Goal: Task Accomplishment & Management: Use online tool/utility

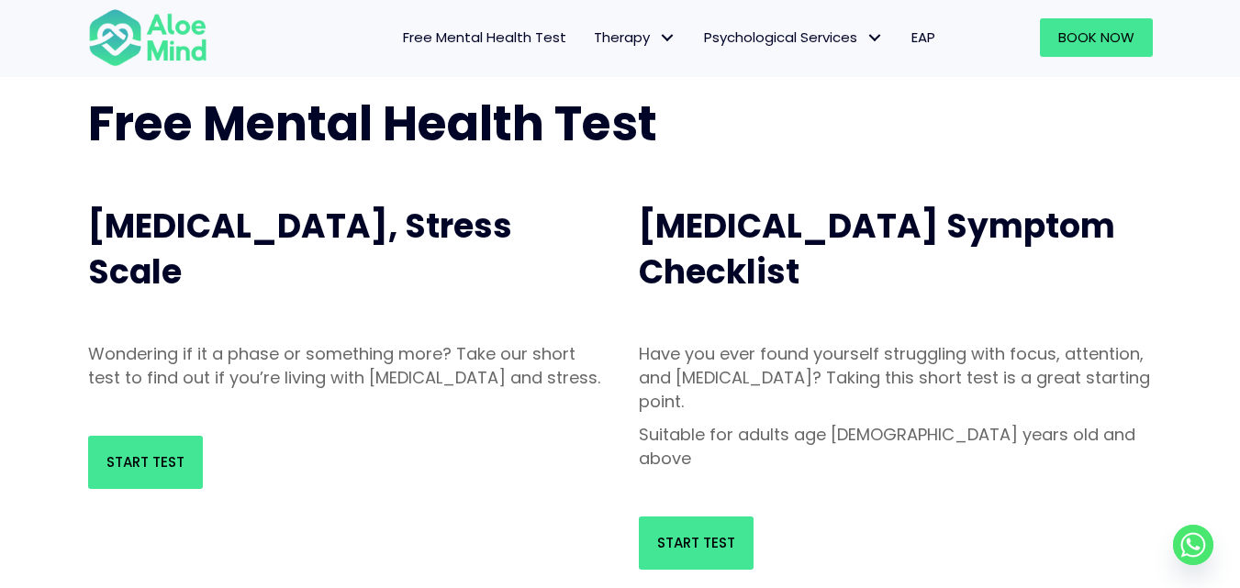
scroll to position [184, 0]
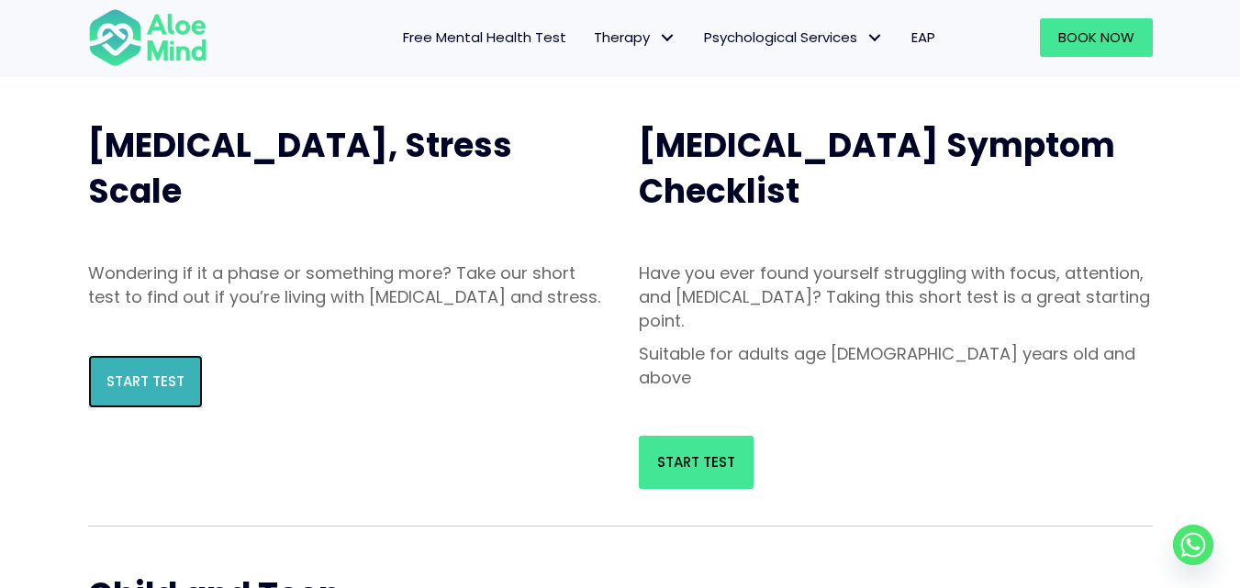
click at [147, 408] on link "Start Test" at bounding box center [145, 381] width 115 height 53
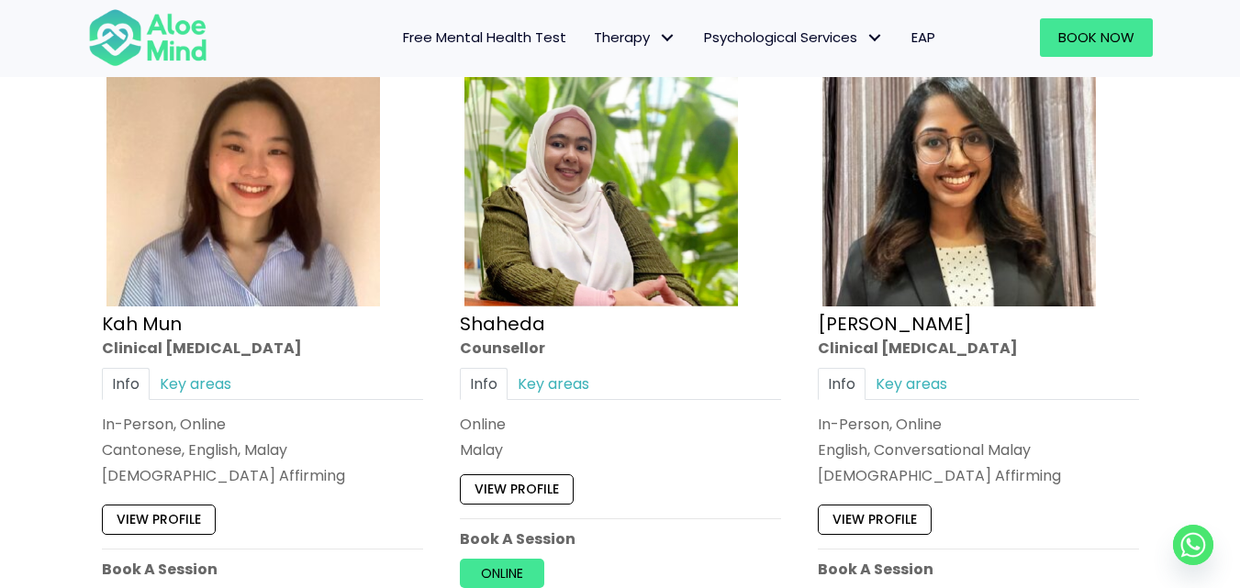
scroll to position [1101, 0]
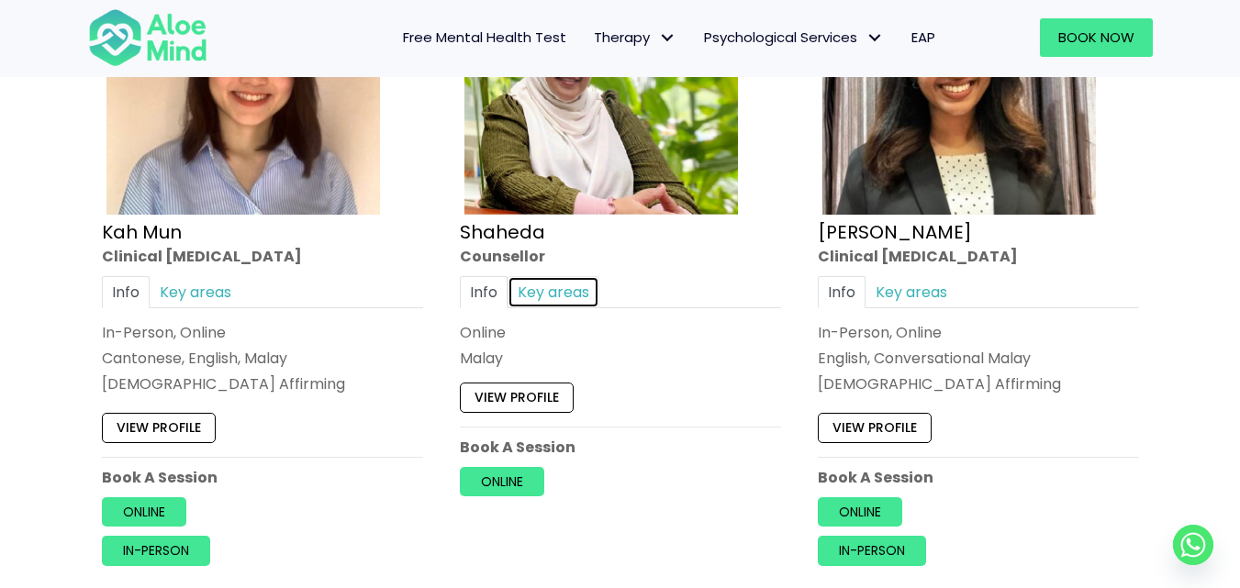
click at [569, 292] on link "Key areas" at bounding box center [553, 292] width 92 height 32
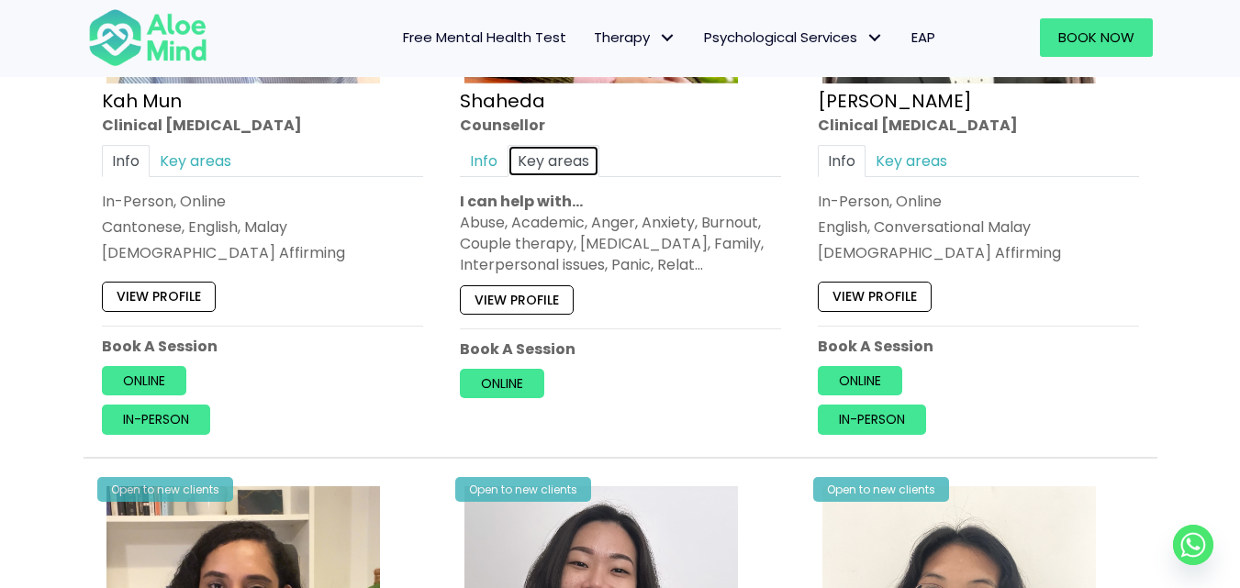
scroll to position [1193, 0]
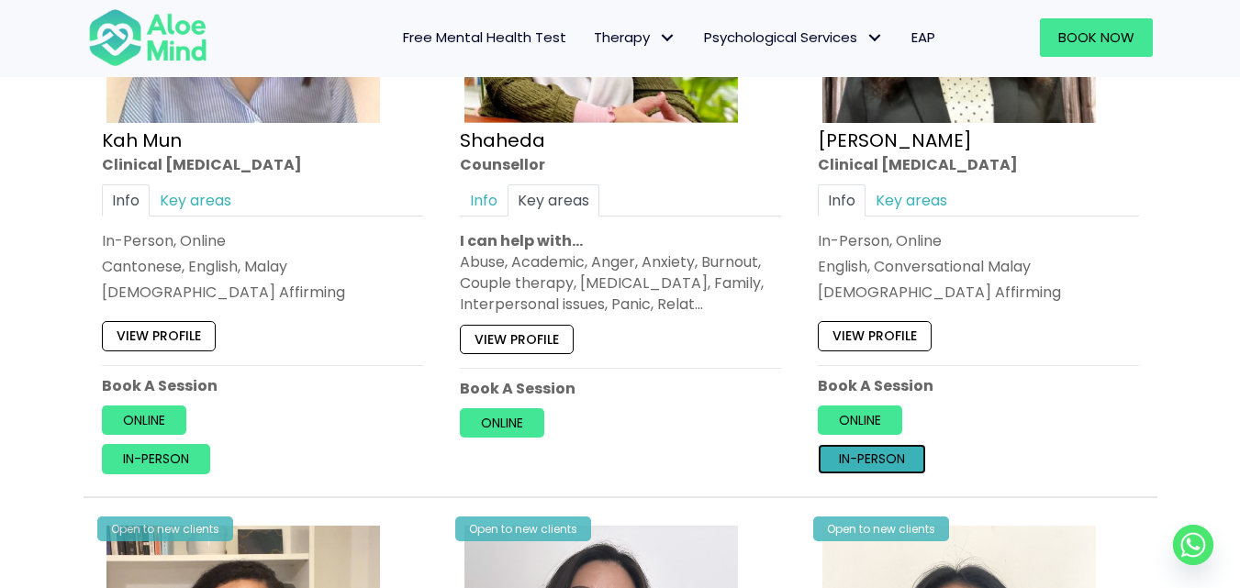
click at [874, 452] on link "In-person" at bounding box center [872, 458] width 108 height 29
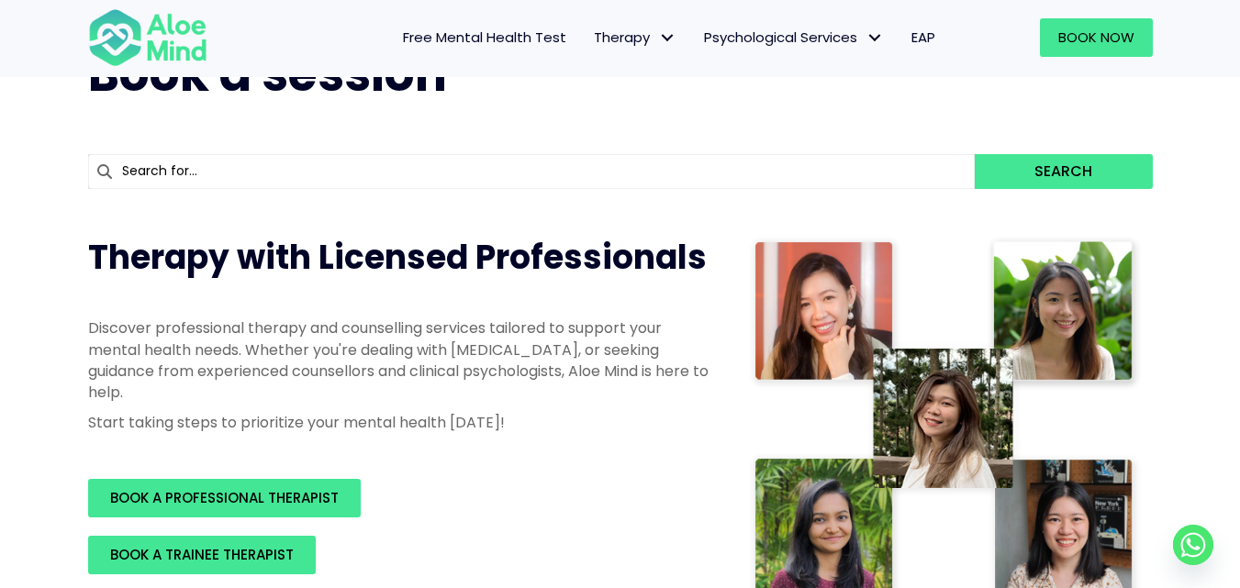
scroll to position [184, 0]
